Goal: Complete application form

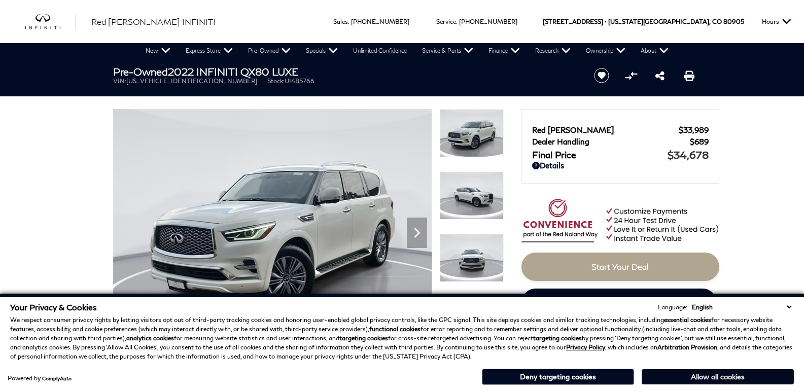
click at [711, 380] on button "Allow all cookies" at bounding box center [718, 376] width 152 height 15
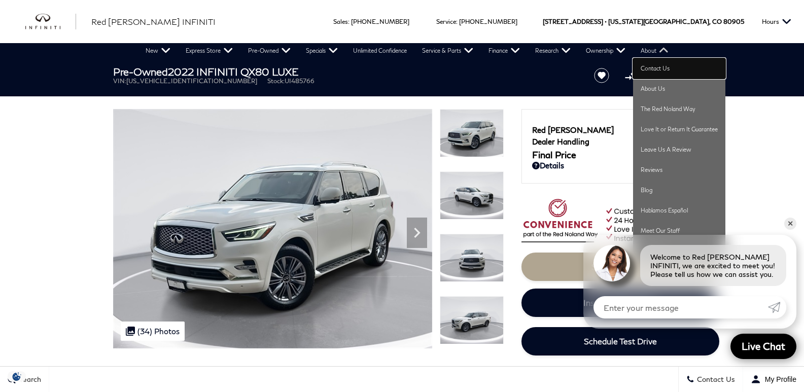
click at [652, 68] on link "Contact Us" at bounding box center [679, 68] width 92 height 20
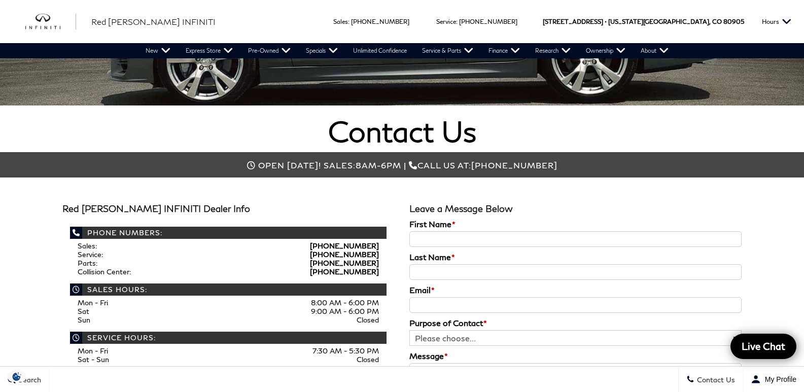
scroll to position [284, 0]
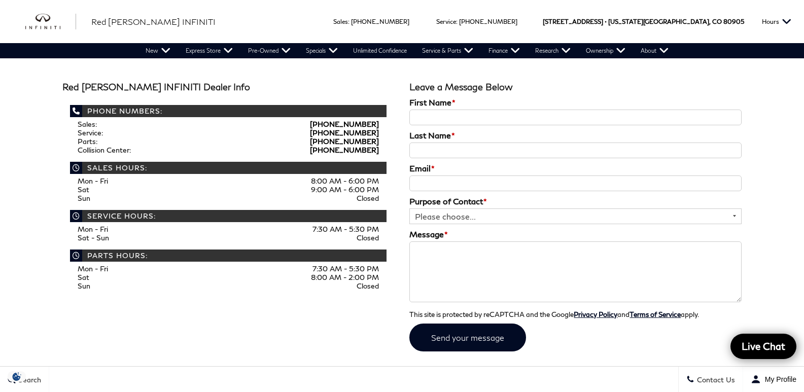
click at [426, 112] on input "First Name *" at bounding box center [575, 118] width 332 height 16
click at [428, 149] on input "Last Name *" at bounding box center [575, 151] width 332 height 16
click at [417, 120] on input "First Name *" at bounding box center [575, 118] width 332 height 16
type input "johny"
click at [424, 151] on input "Last Name *" at bounding box center [575, 151] width 332 height 16
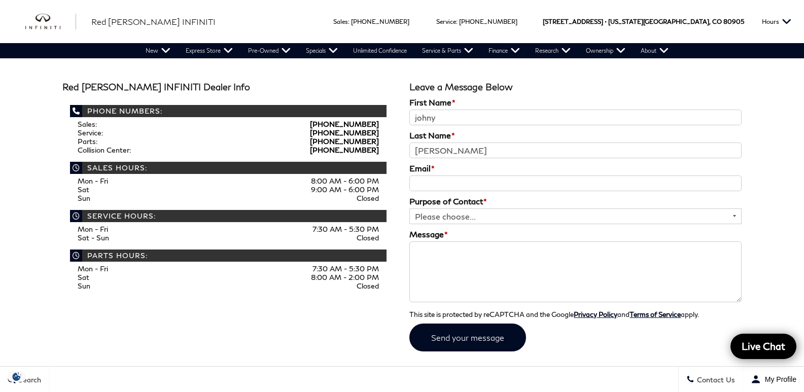
type input "[PERSON_NAME]"
click at [424, 181] on input "Email *" at bounding box center [575, 184] width 332 height 16
type input "[EMAIL_ADDRESS][DOMAIN_NAME]"
click at [418, 213] on select "Please choose... General Inquiry Sales Inquiry Service Inquiry" at bounding box center [575, 216] width 332 height 16
select select "General Inquiry"
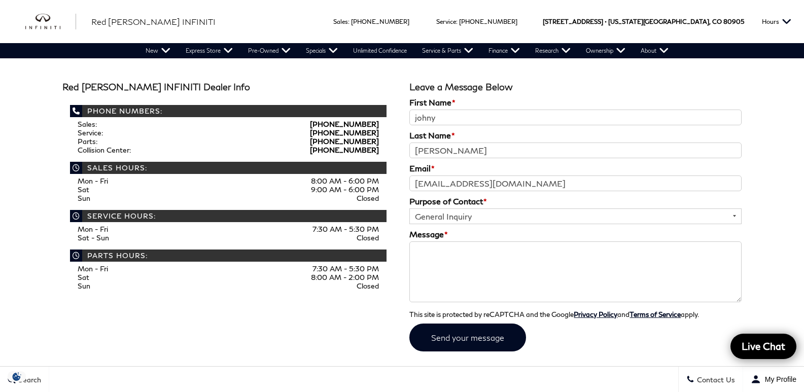
click at [409, 208] on select "Please choose... General Inquiry Sales Inquiry Service Inquiry" at bounding box center [575, 216] width 332 height 16
click at [428, 247] on textarea "Message *" at bounding box center [575, 271] width 332 height 61
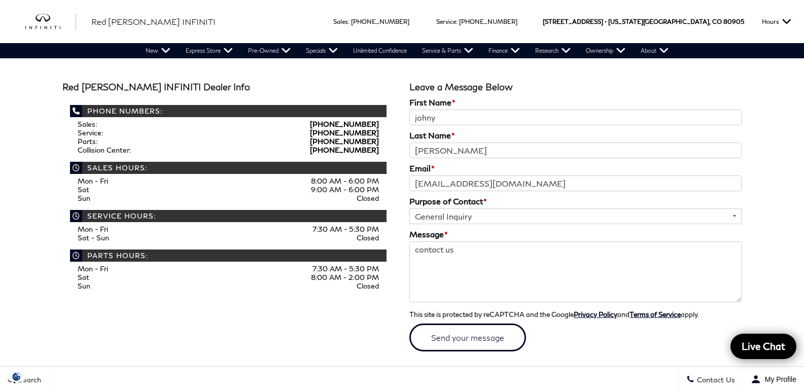
type textarea "contact us"
click at [500, 335] on input "submit" at bounding box center [467, 338] width 117 height 28
